Goal: Transaction & Acquisition: Purchase product/service

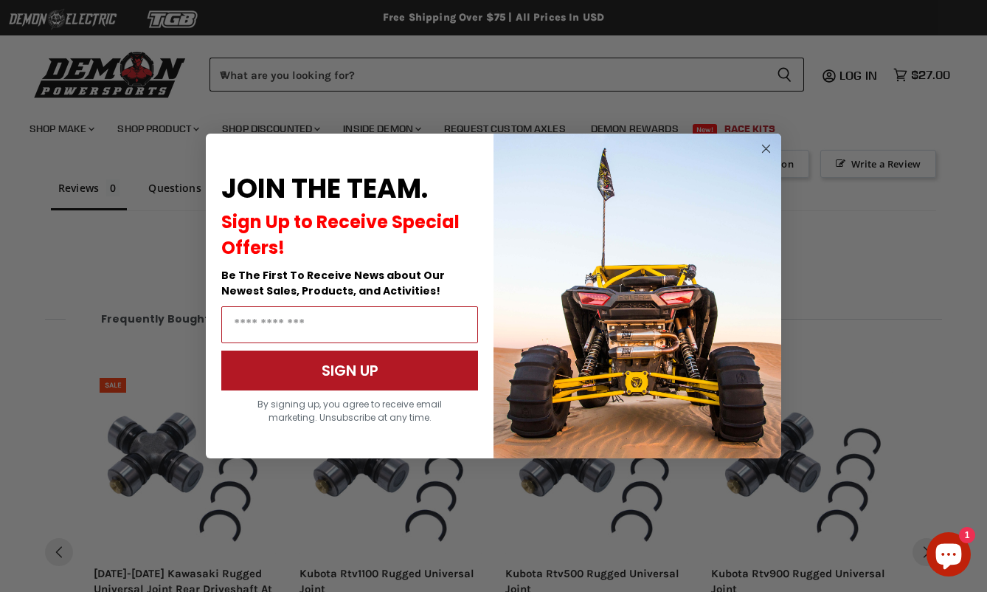
scroll to position [1120, 0]
